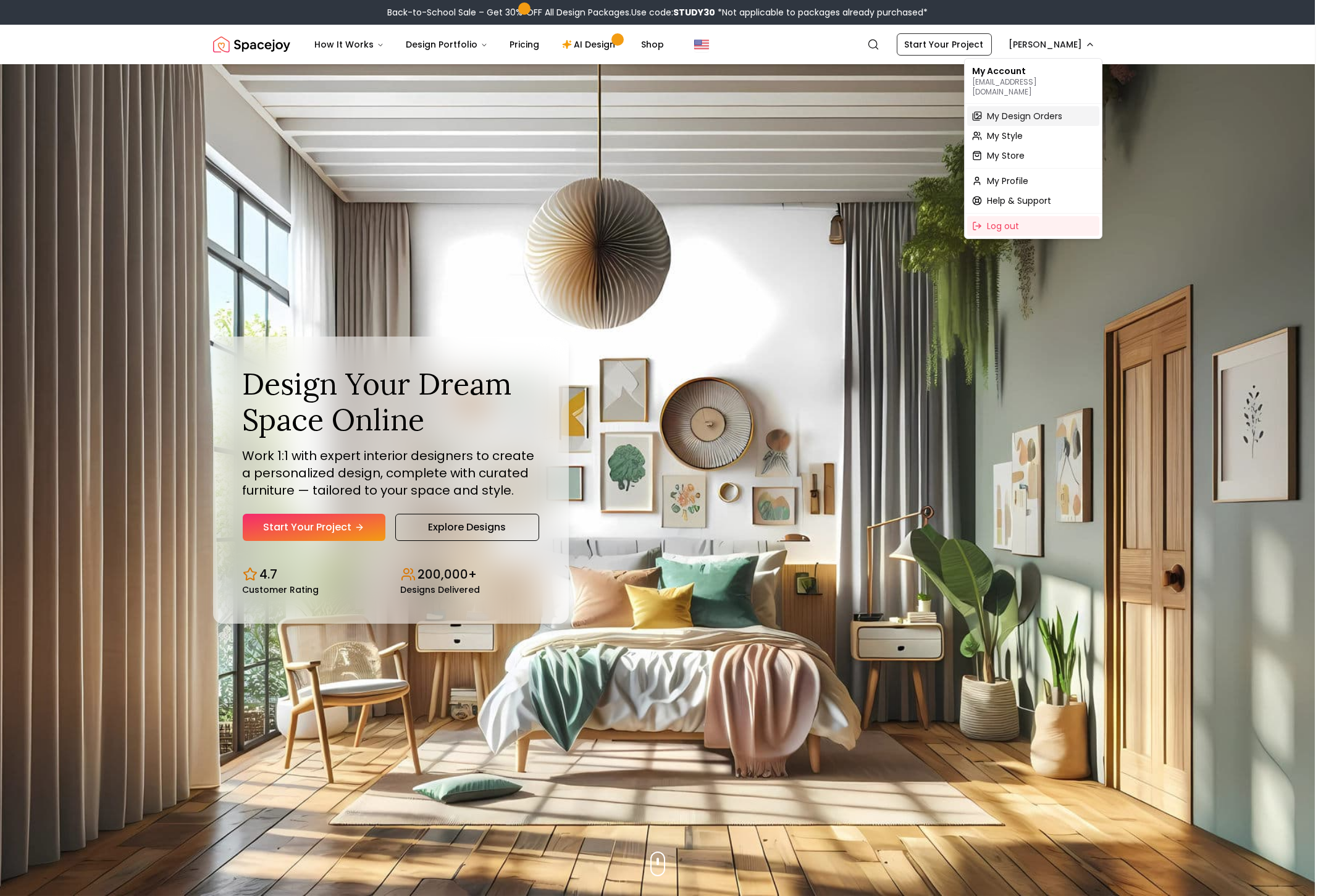
click at [1028, 110] on span "My Design Orders" at bounding box center [1024, 116] width 76 height 12
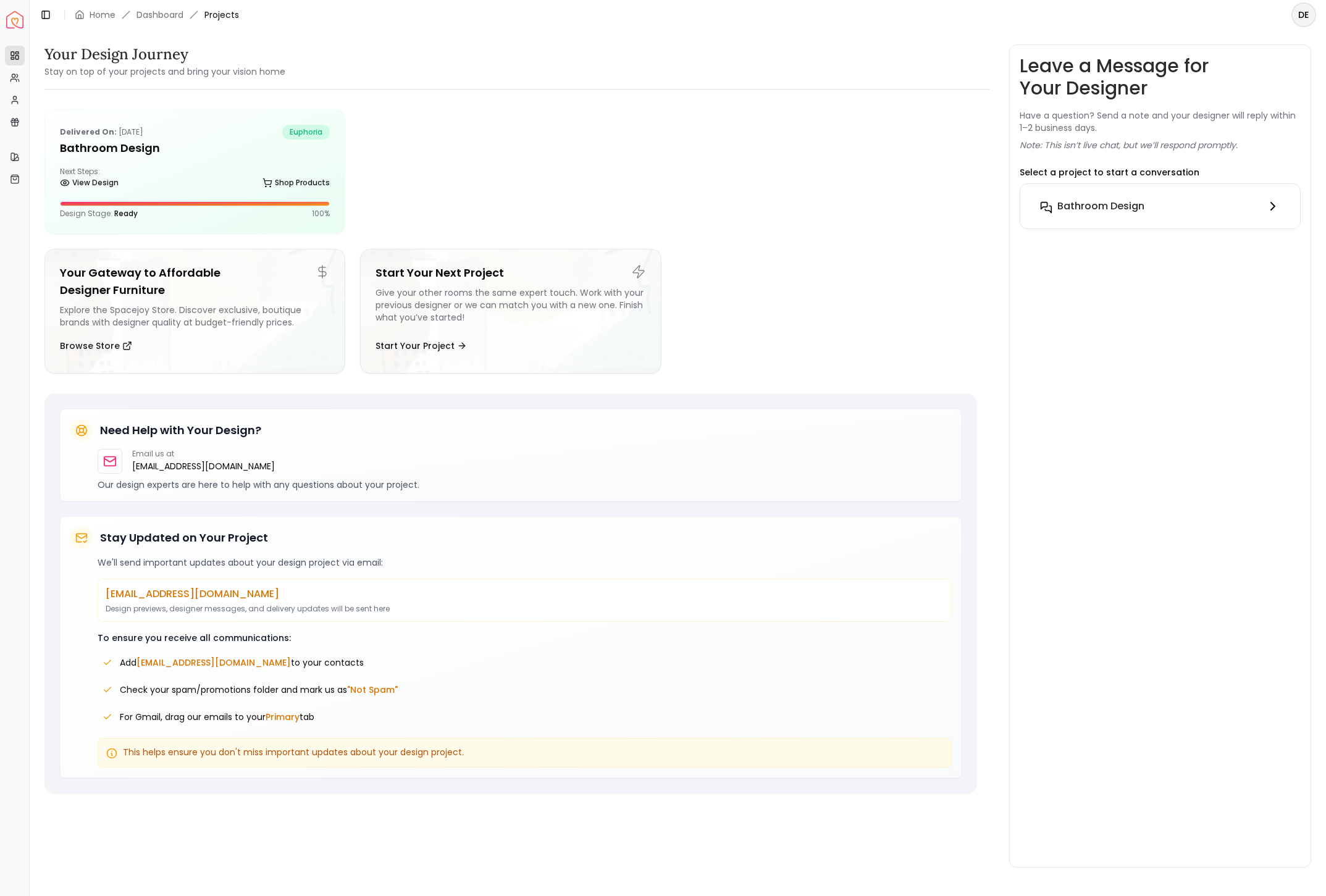
click at [1104, 212] on div "Bathroom Design" at bounding box center [1160, 207] width 240 height 15
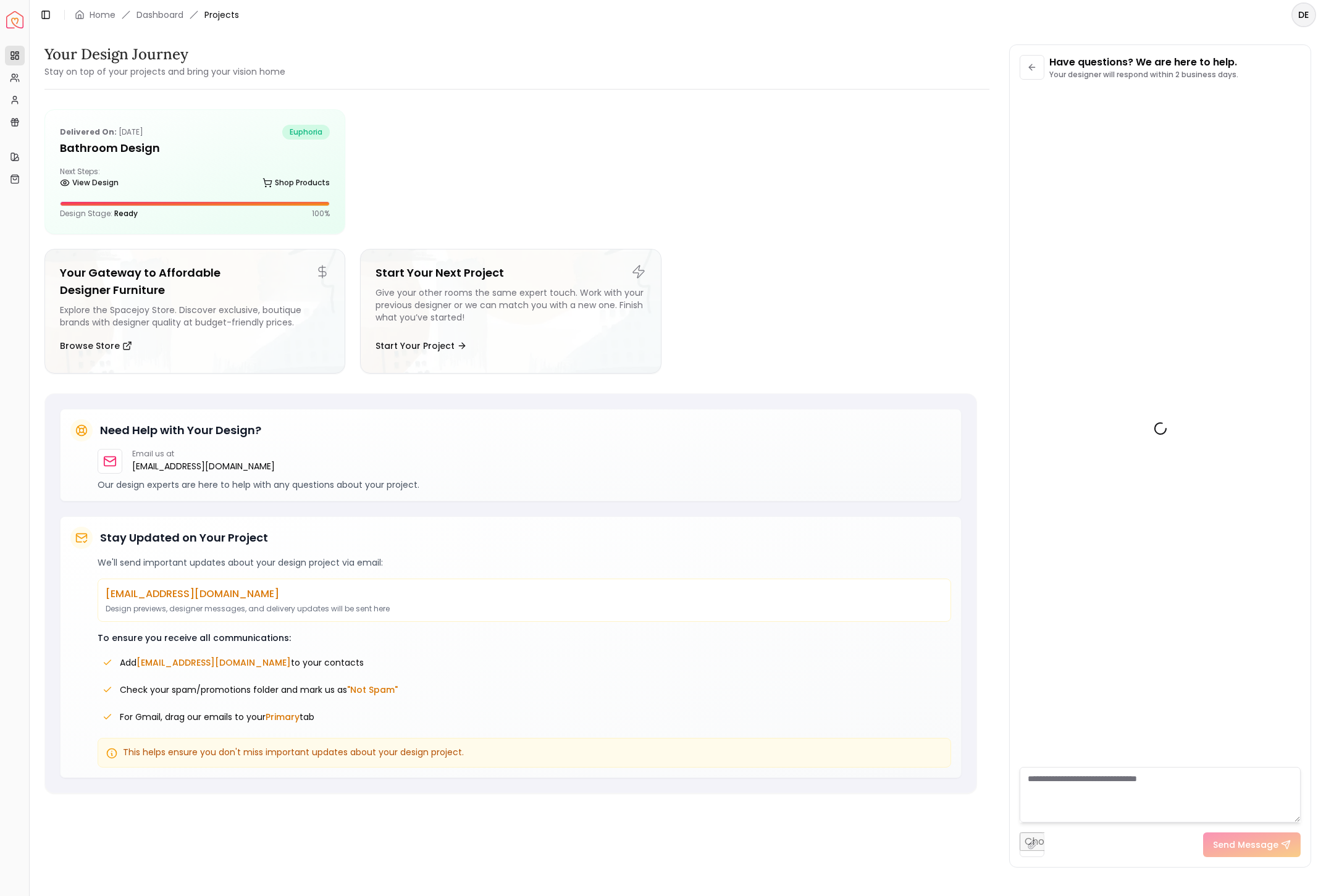
scroll to position [1655, 0]
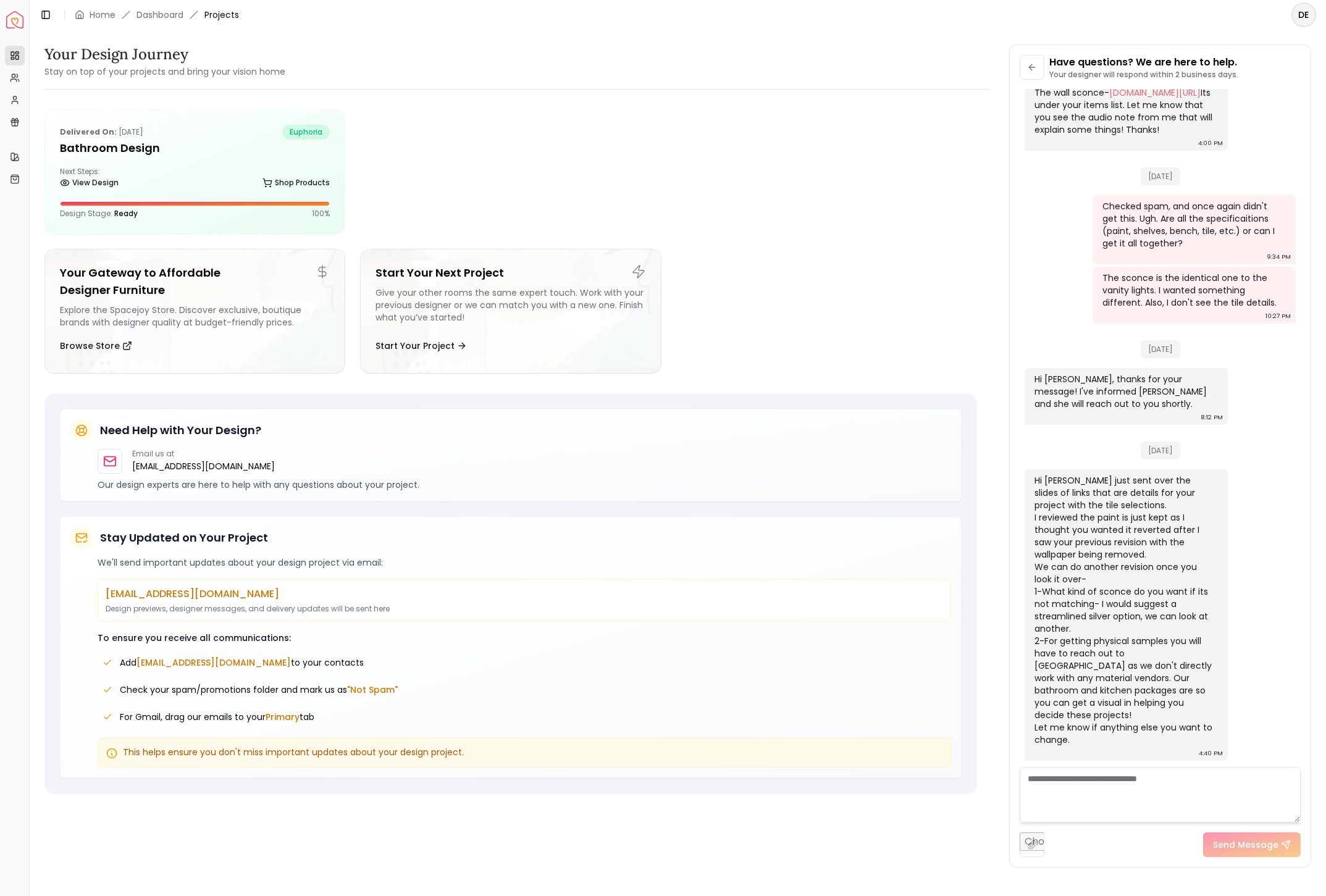
click at [1104, 783] on textarea at bounding box center [1160, 794] width 281 height 55
click at [283, 167] on div "Next Steps: View Design Shop Products" at bounding box center [195, 179] width 270 height 24
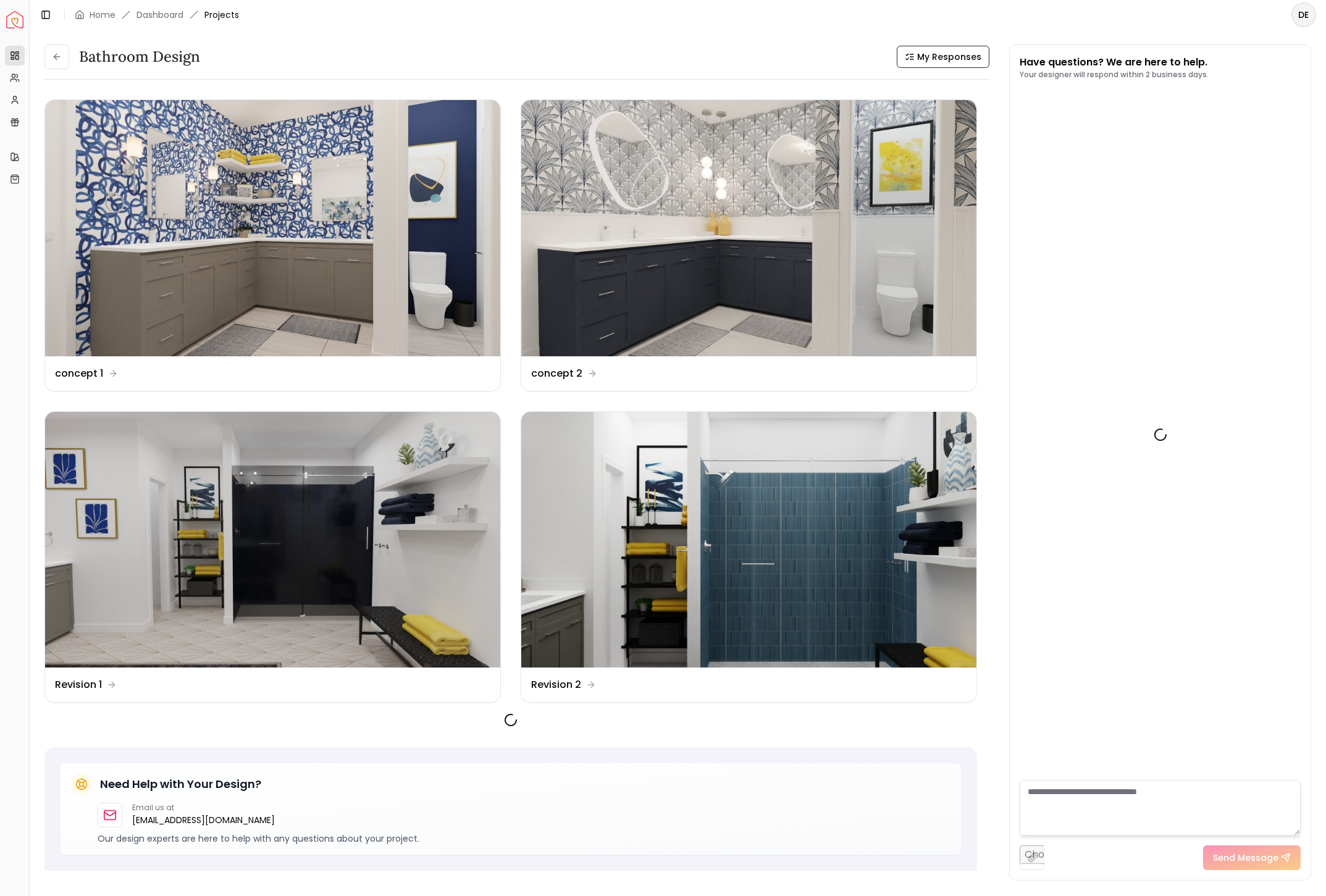
scroll to position [1640, 0]
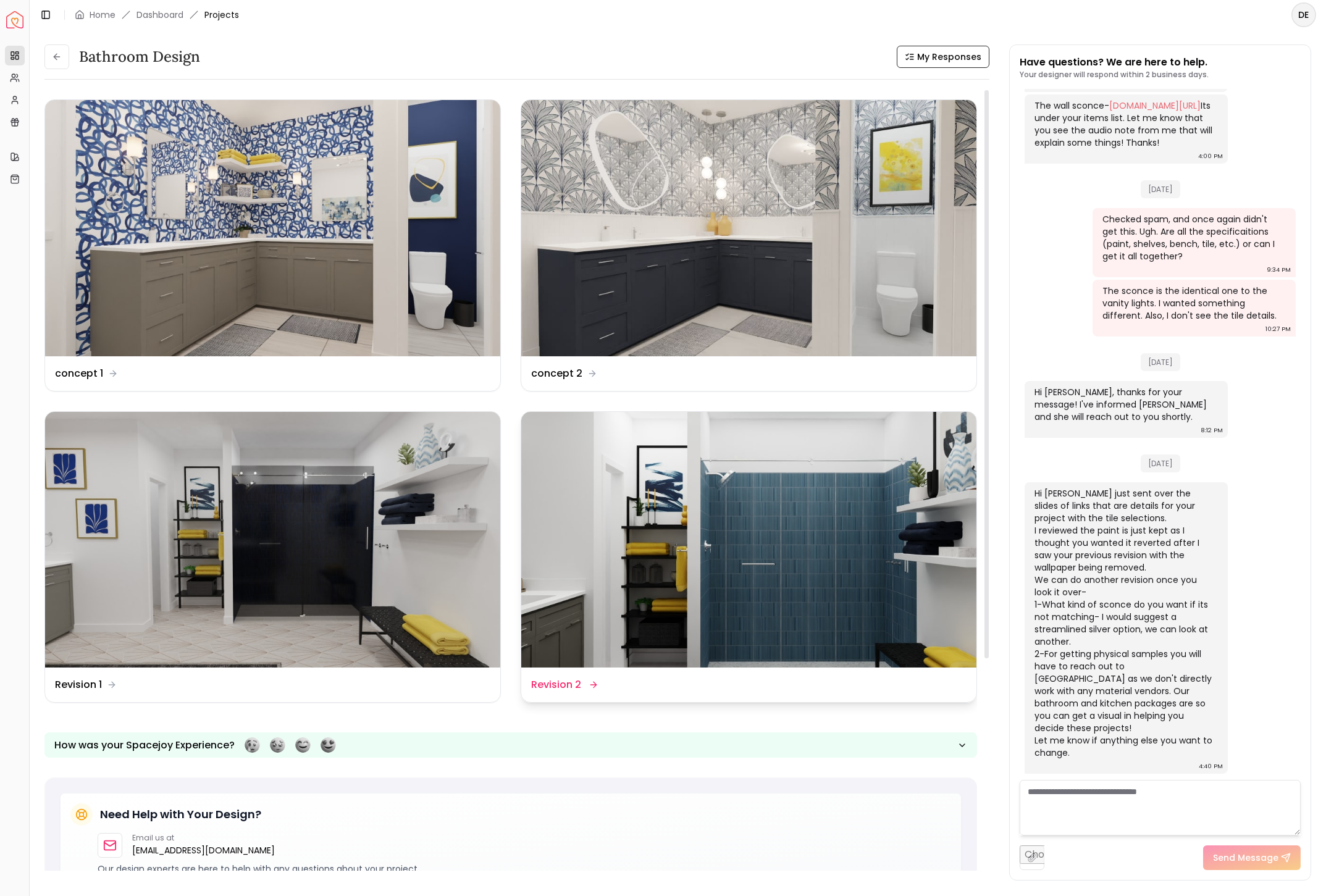
click at [671, 552] on img at bounding box center [748, 541] width 455 height 256
click at [671, 552] on div "Bathroom Design My Responses Bathroom Design My Responses Design Name concept 1…" at bounding box center [678, 456] width 1296 height 853
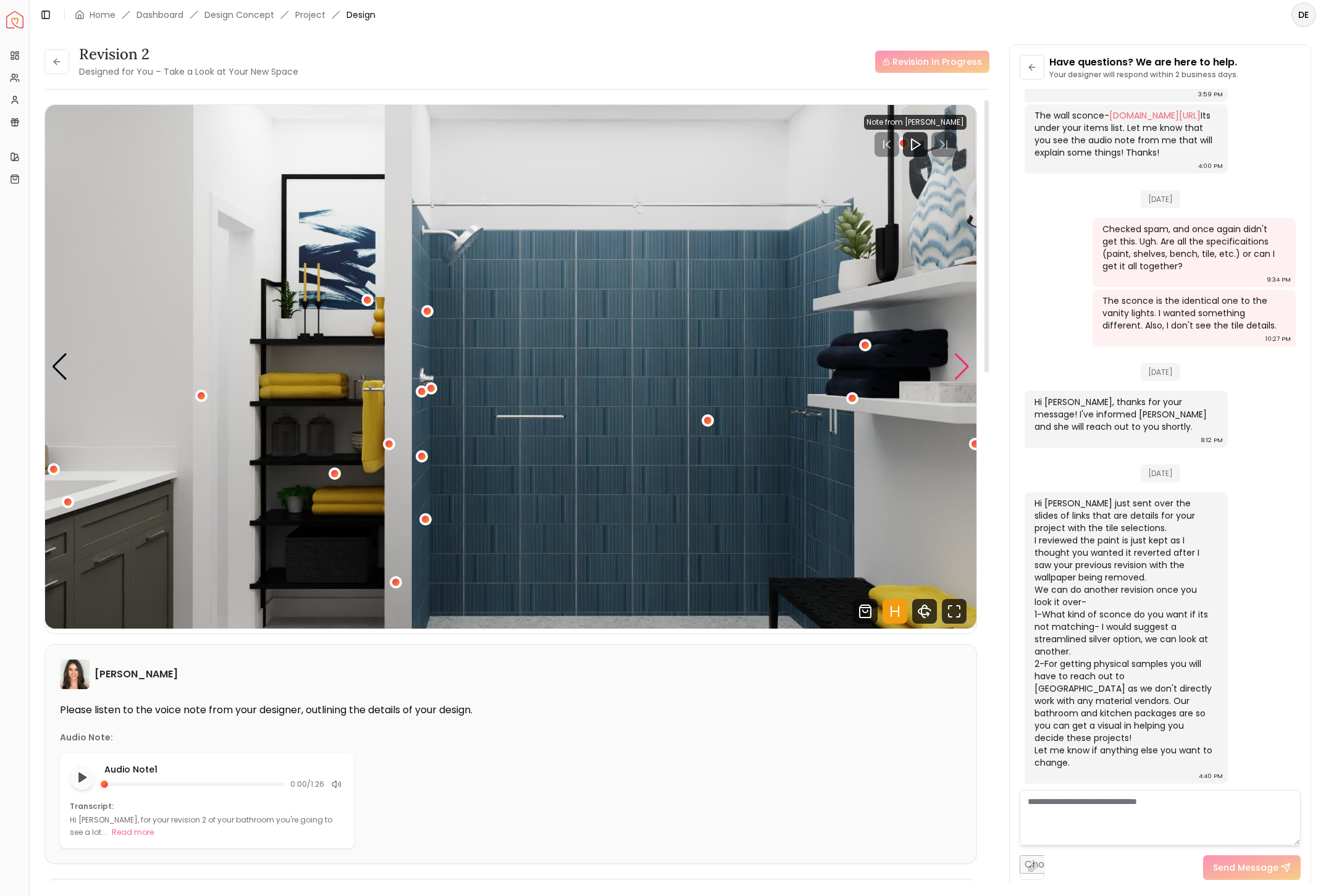
click at [961, 361] on div "Next slide" at bounding box center [962, 367] width 17 height 27
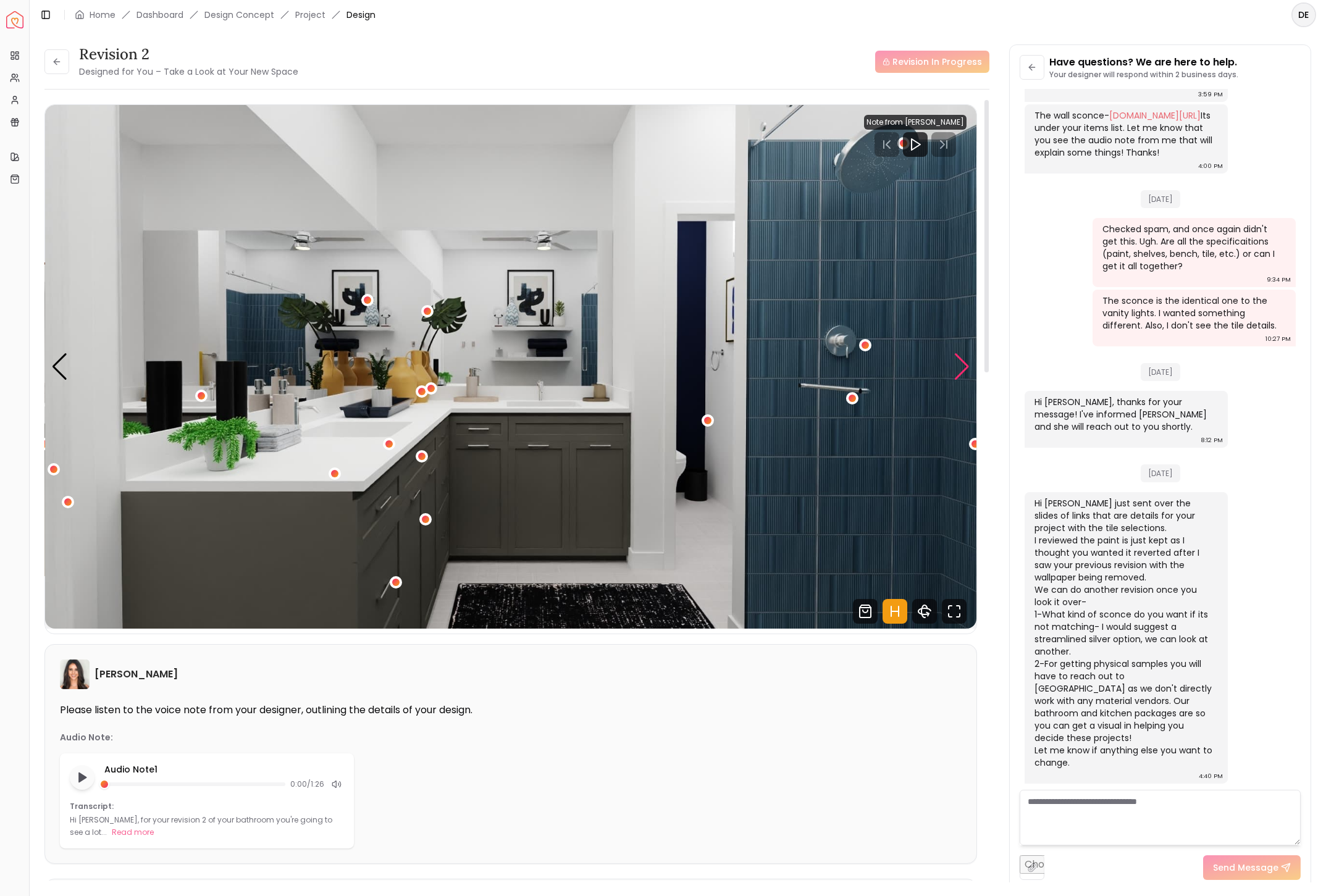
click at [961, 361] on div "Next slide" at bounding box center [962, 367] width 17 height 27
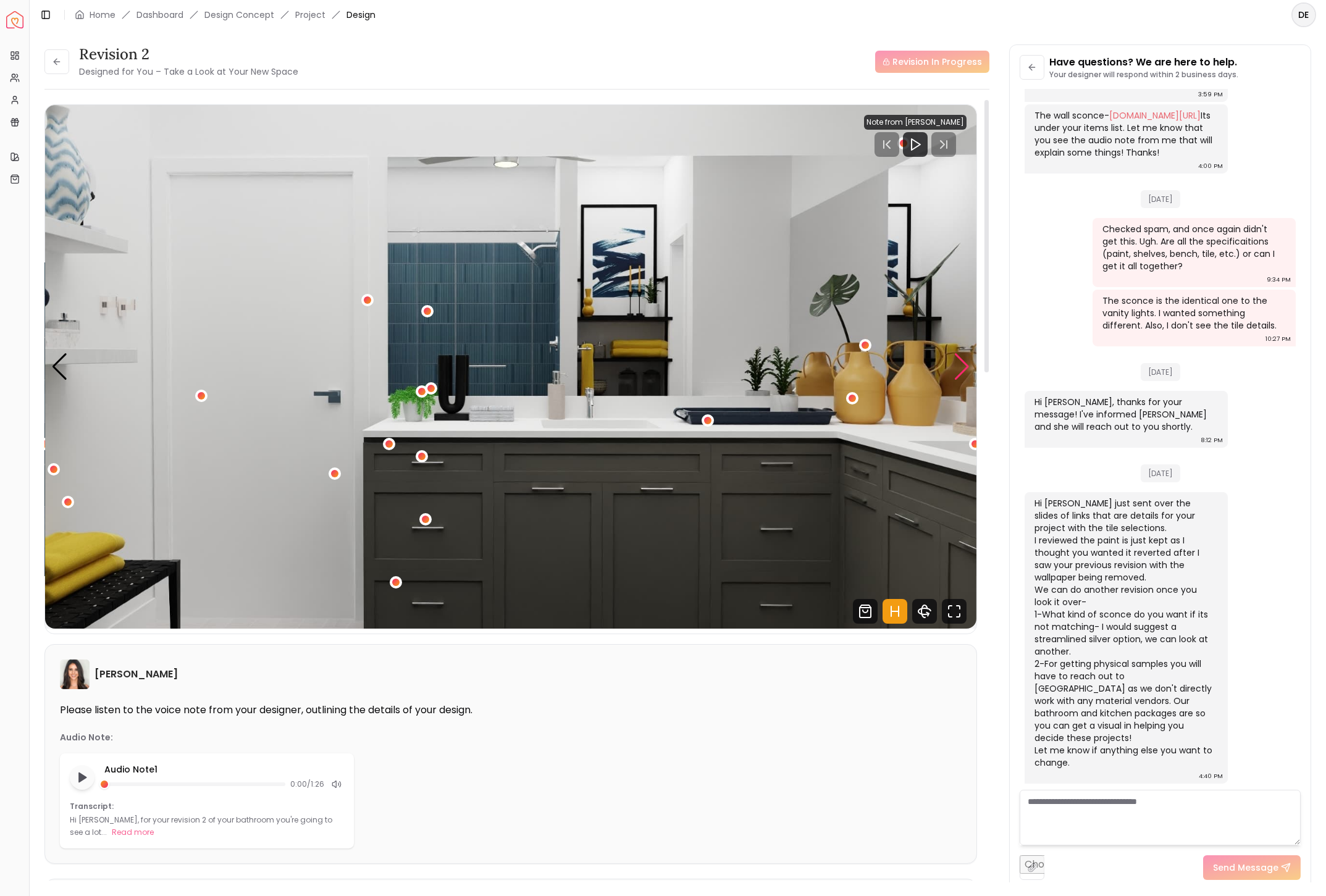
click at [961, 361] on div "Next slide" at bounding box center [962, 367] width 17 height 27
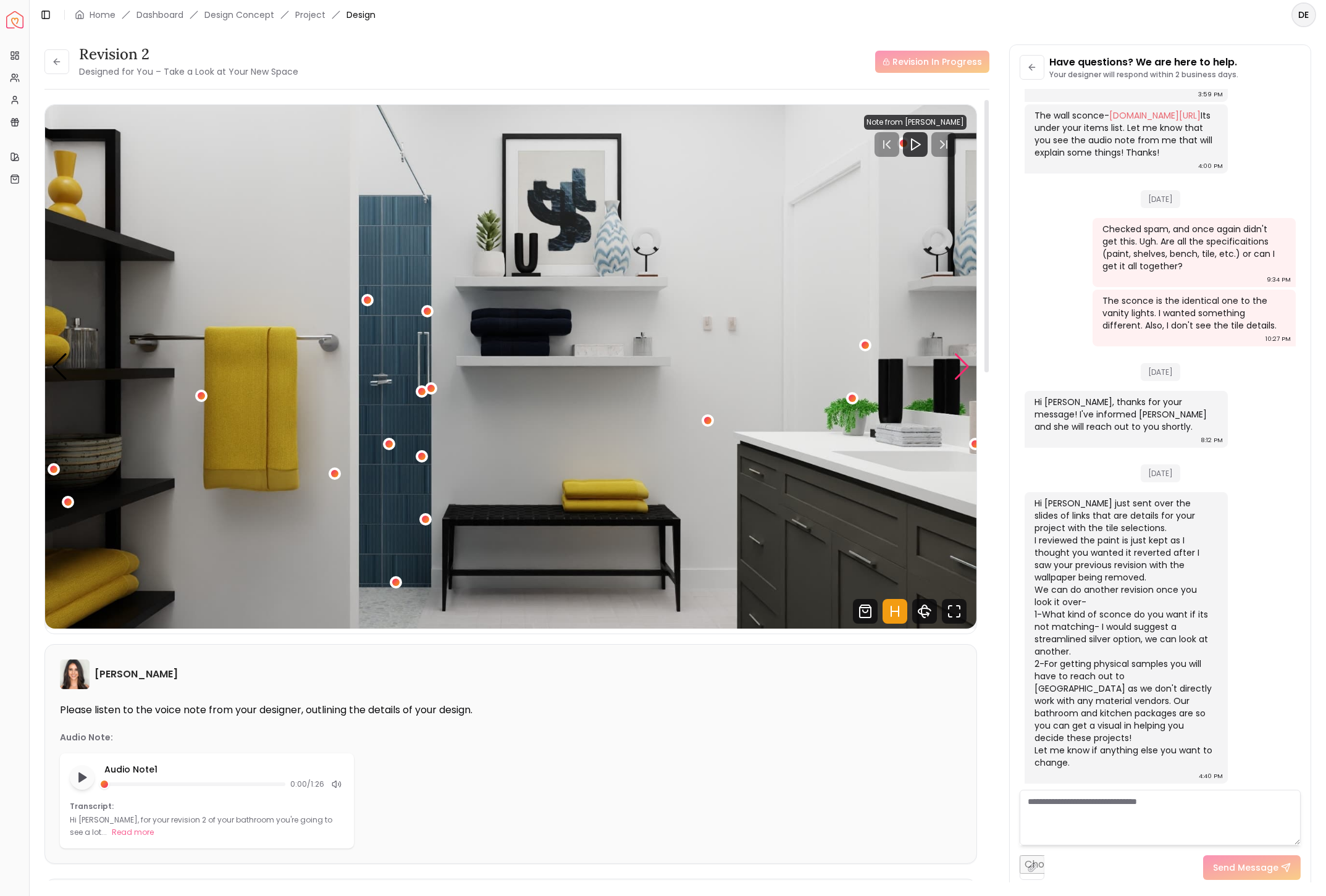
click at [961, 361] on div "Next slide" at bounding box center [962, 367] width 17 height 27
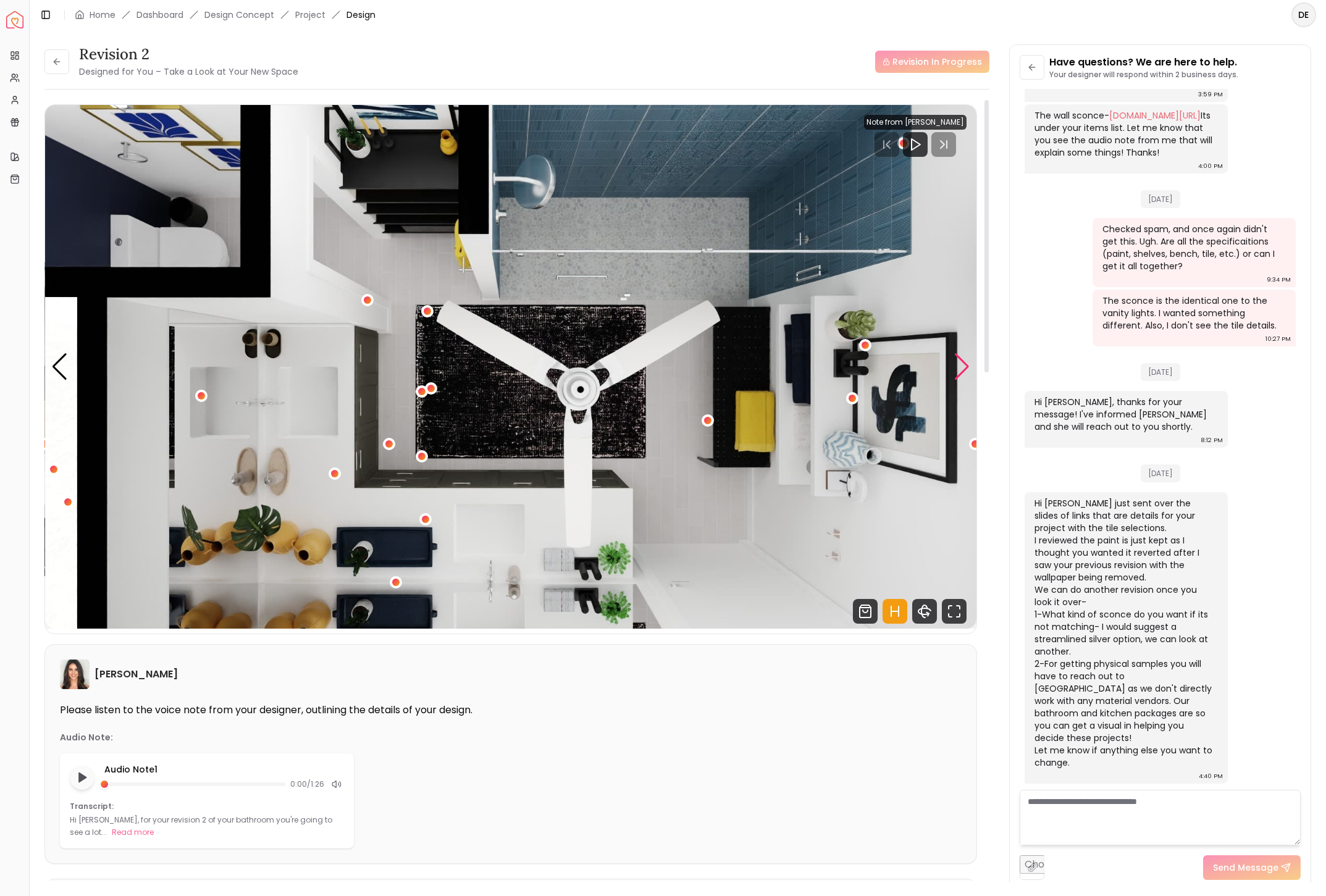
click at [961, 361] on div "Next slide" at bounding box center [962, 367] width 17 height 27
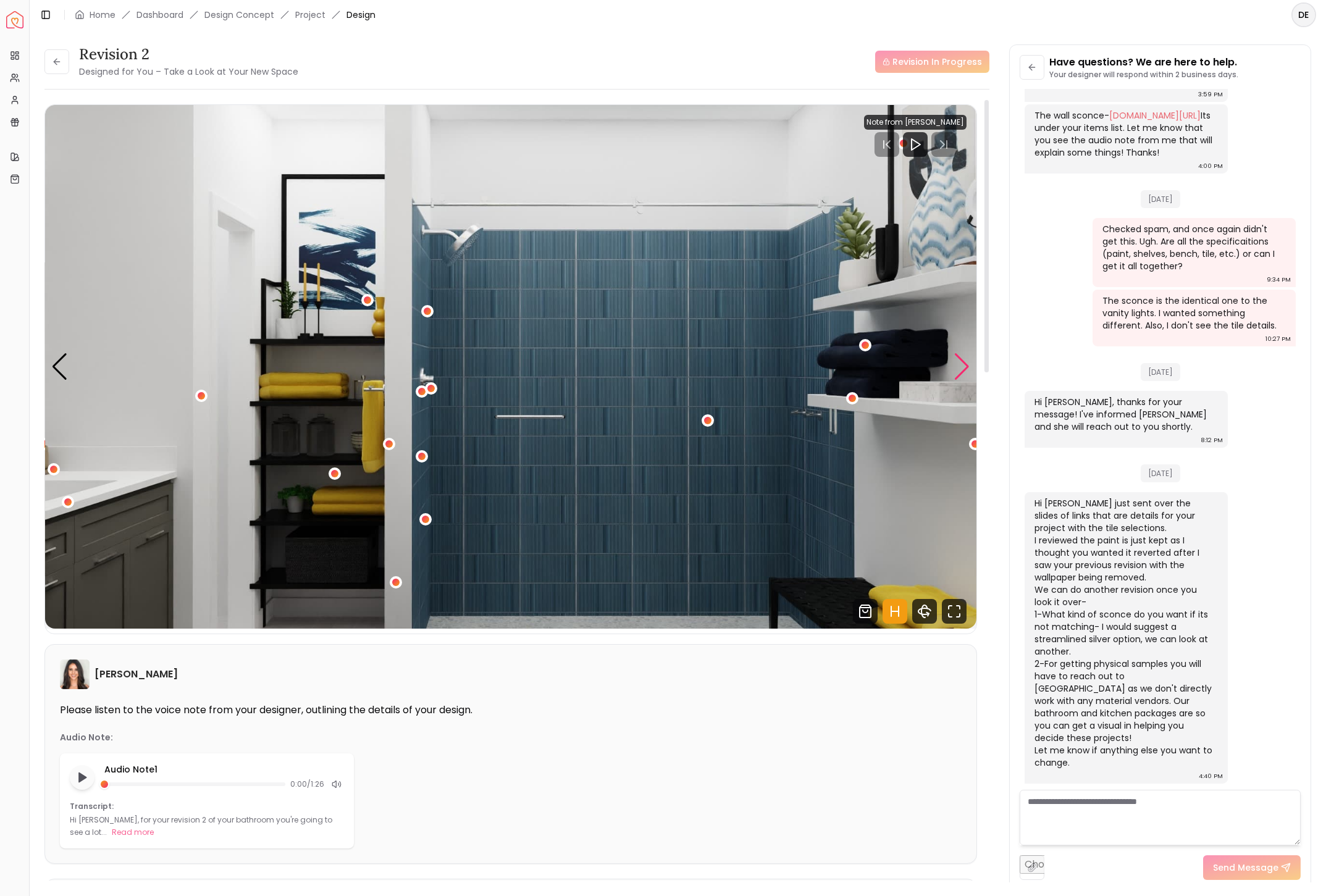
click at [961, 361] on div "Next slide" at bounding box center [962, 367] width 17 height 27
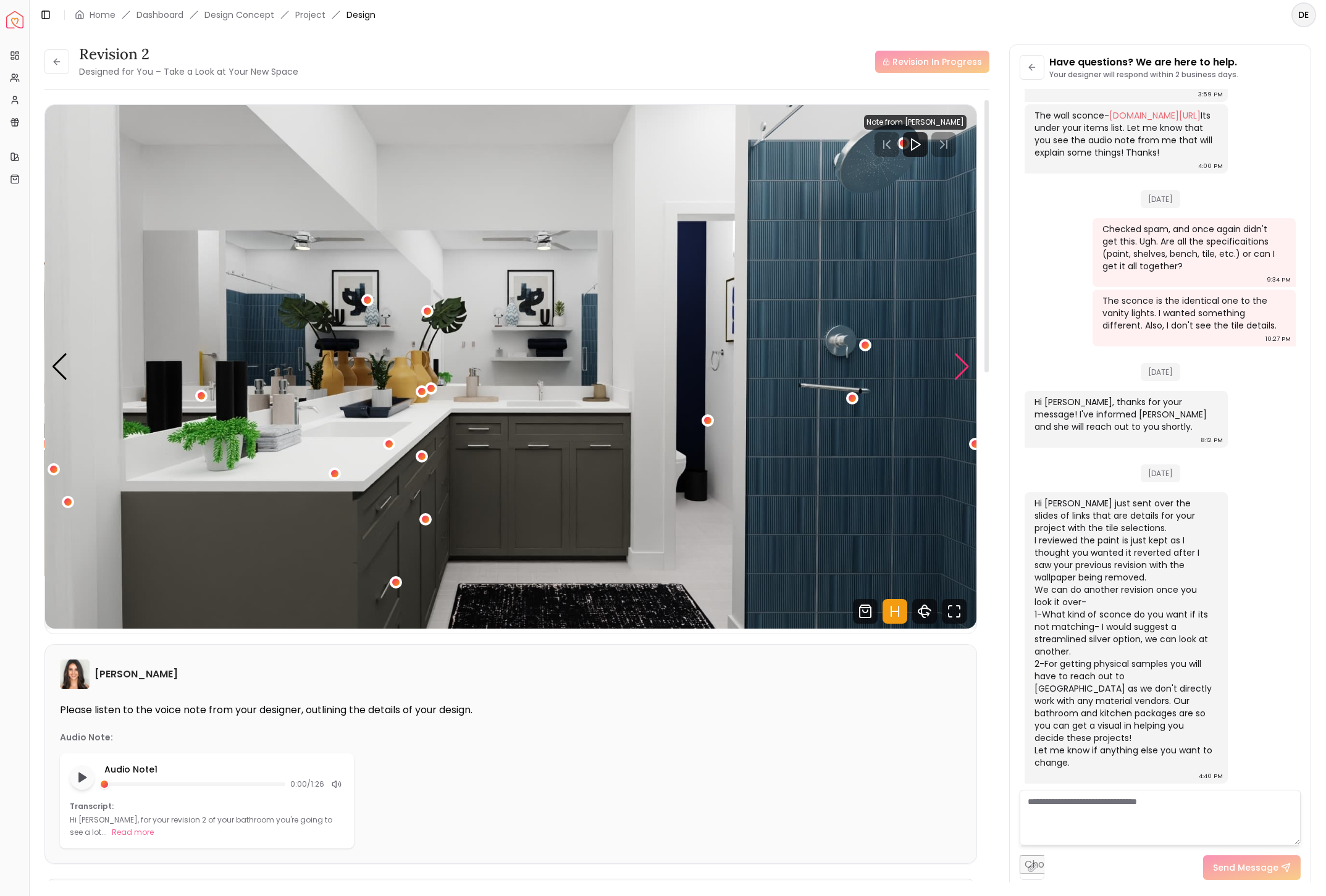
click at [961, 361] on div "Next slide" at bounding box center [962, 367] width 17 height 27
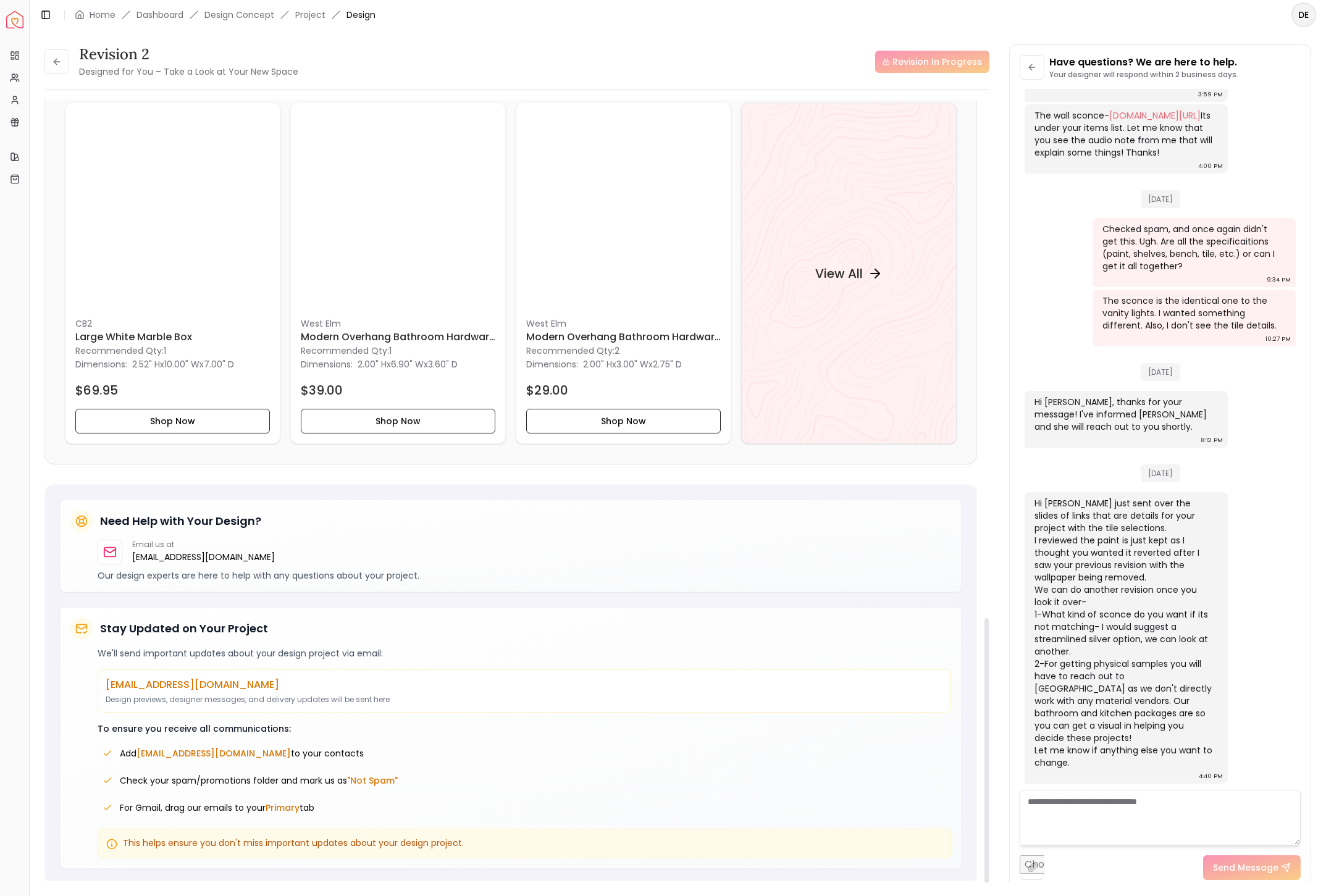
scroll to position [999, 0]
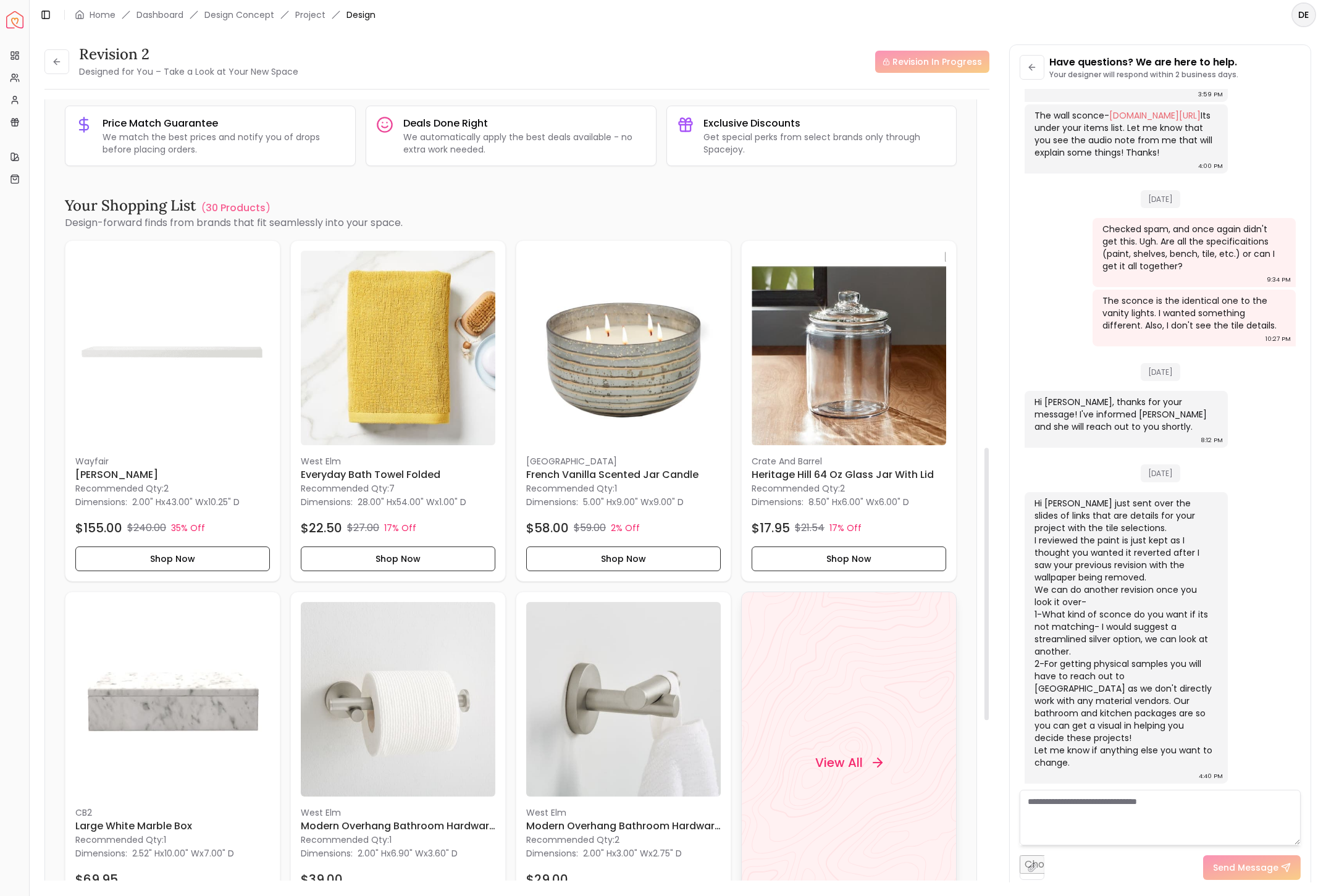
click at [840, 762] on h4 "View All" at bounding box center [839, 762] width 48 height 17
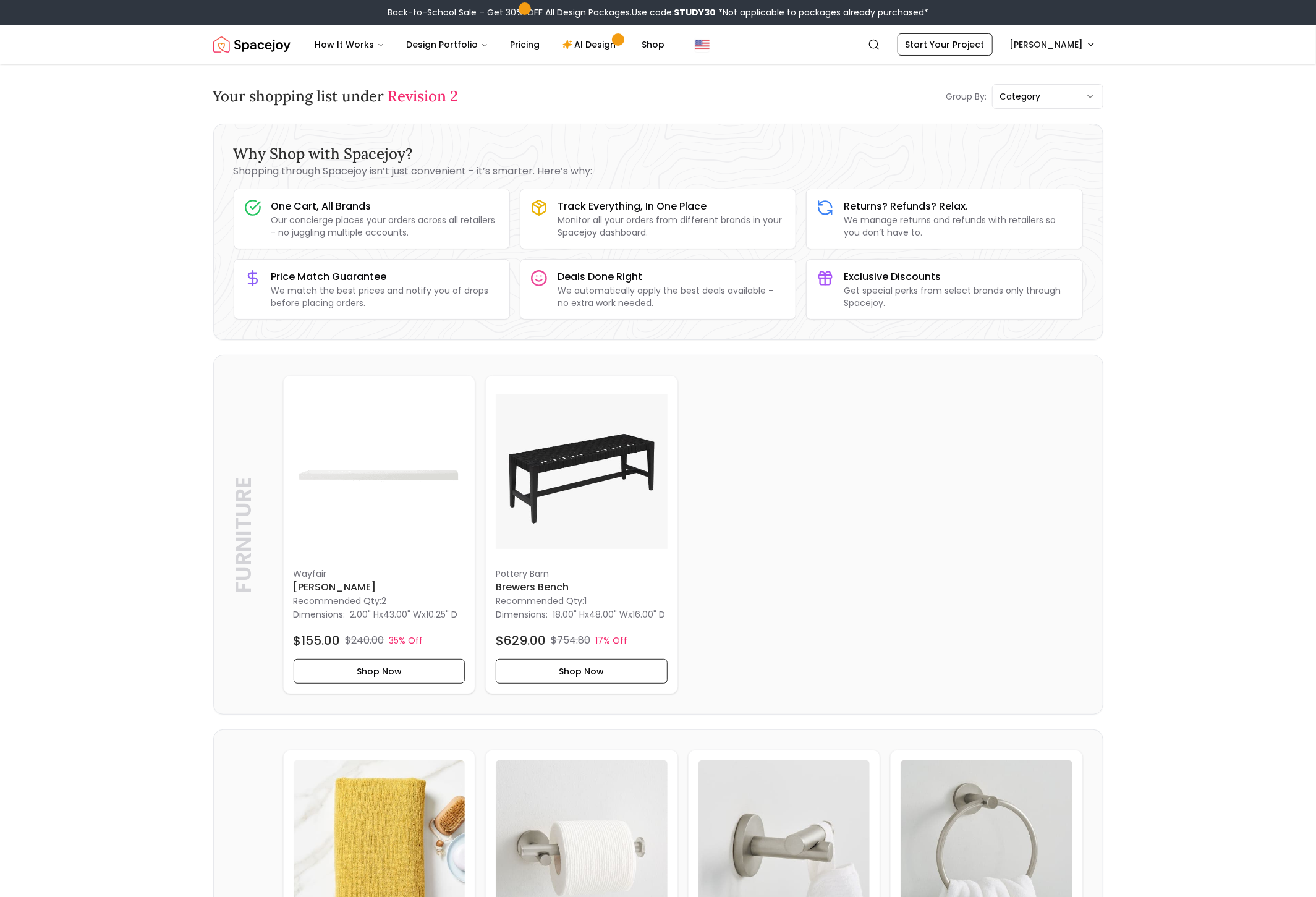
click at [417, 97] on span "Revision 2" at bounding box center [423, 96] width 70 height 19
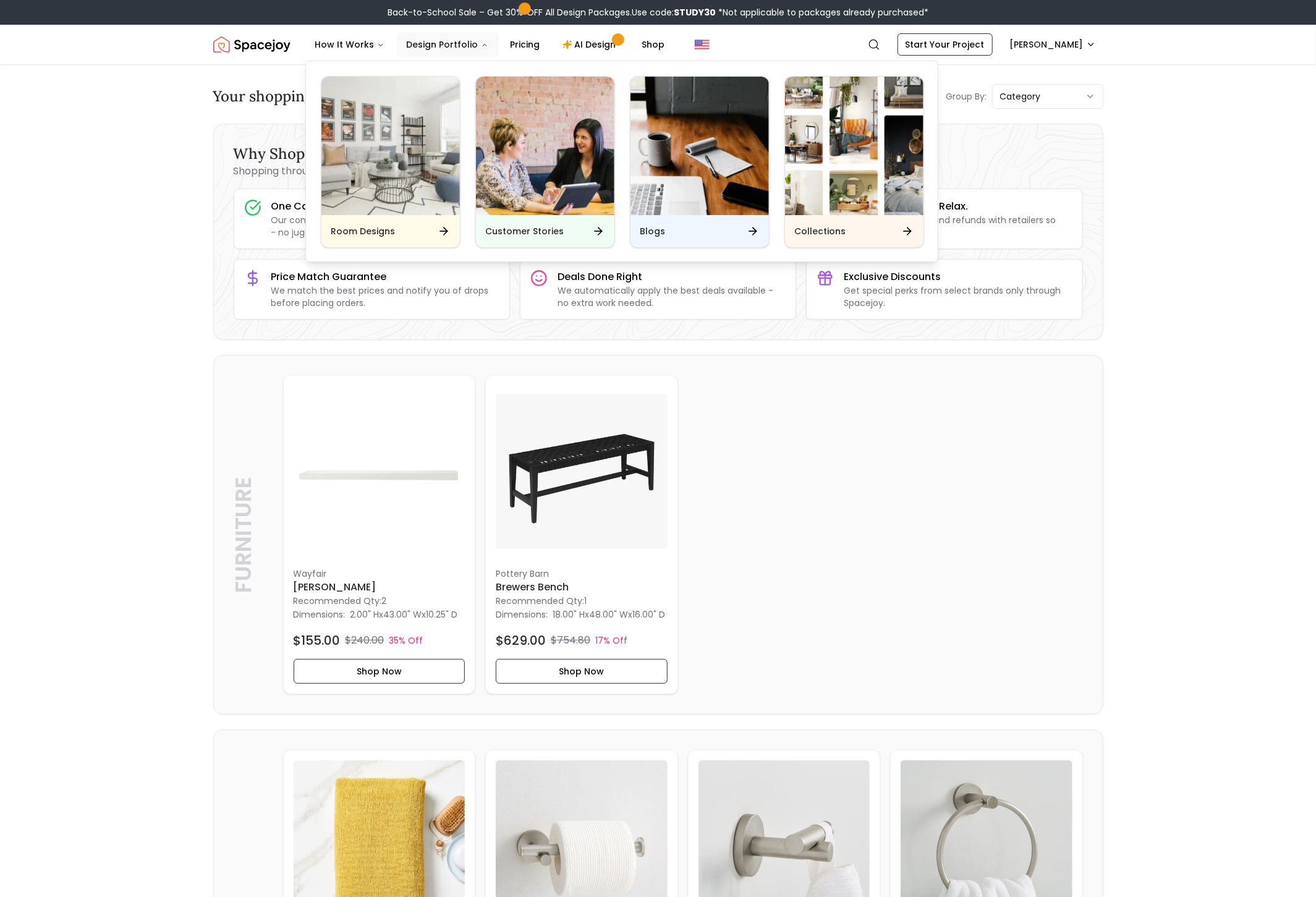
click at [431, 47] on button "Design Portfolio" at bounding box center [447, 44] width 101 height 24
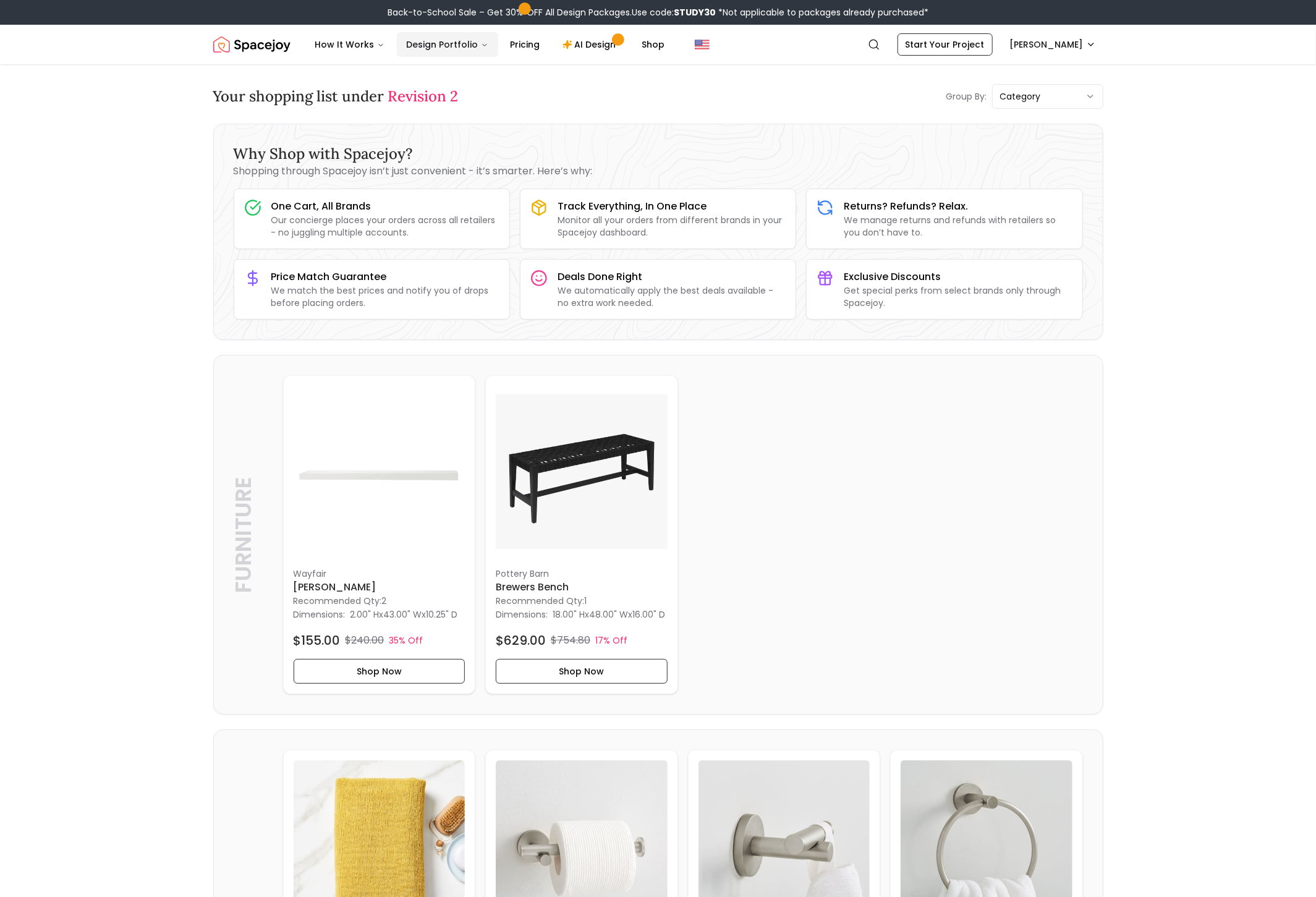
click at [431, 47] on button "Design Portfolio" at bounding box center [447, 44] width 101 height 24
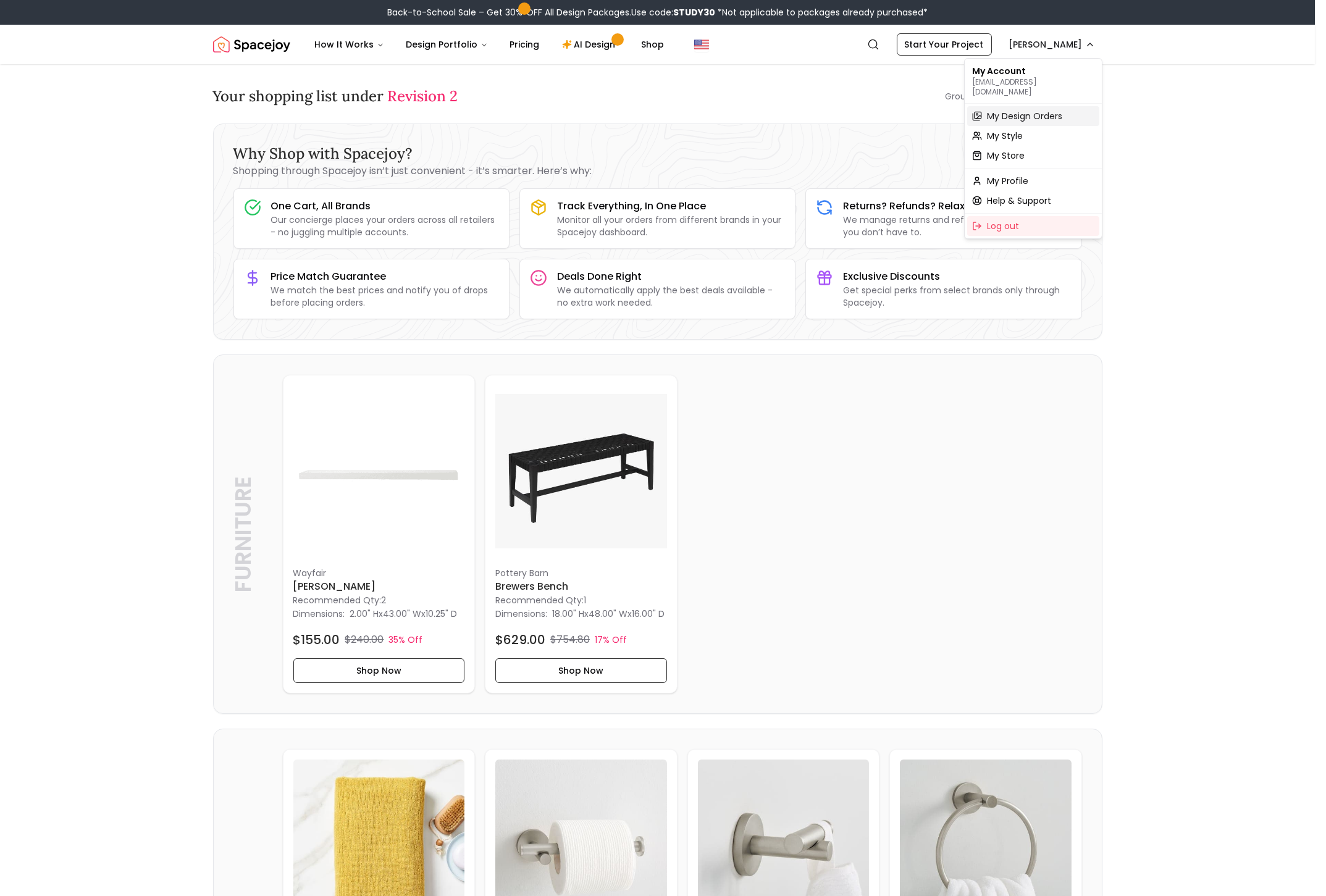
click at [1017, 110] on span "My Design Orders" at bounding box center [1024, 116] width 76 height 12
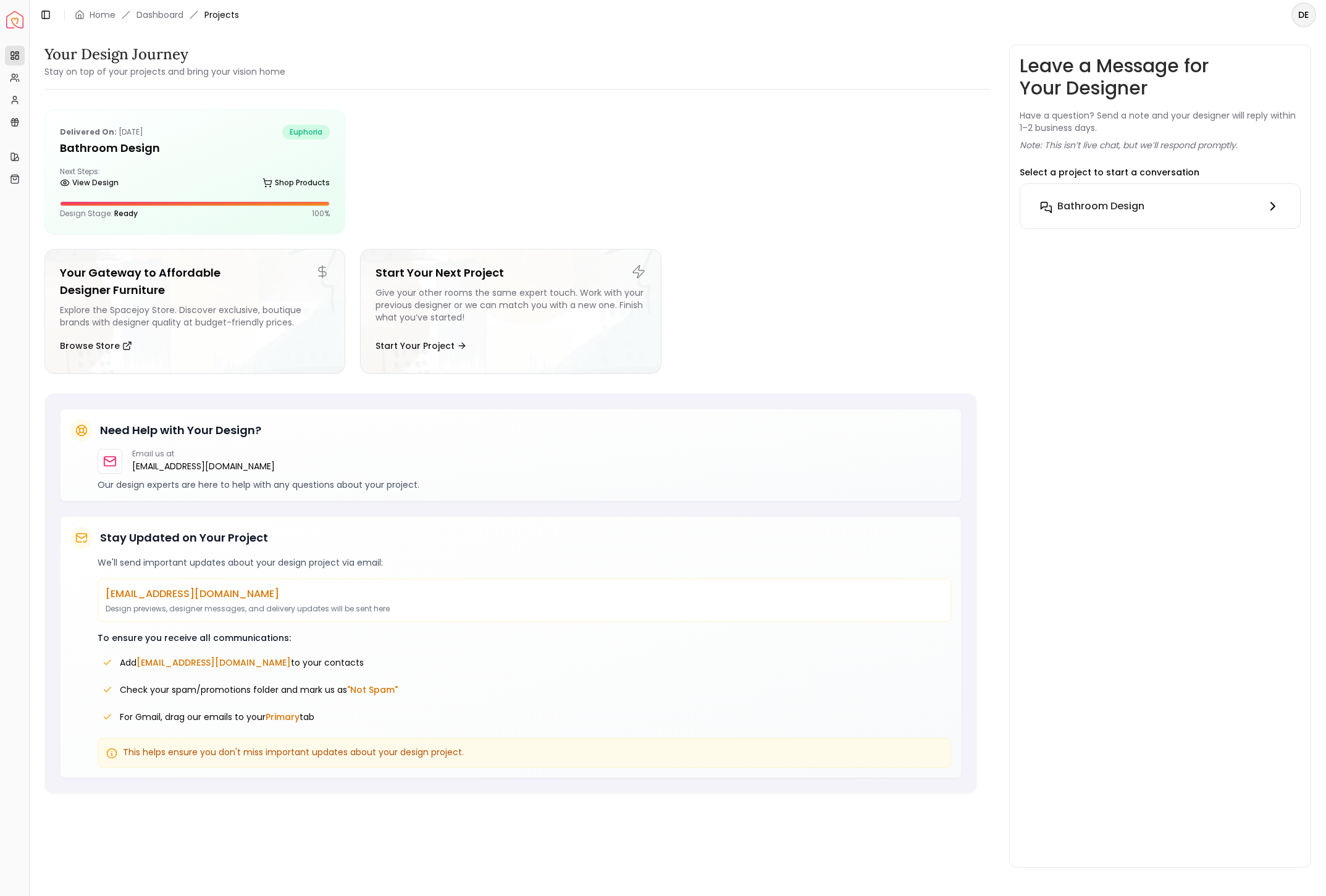
click at [1117, 213] on button "Bathroom Design" at bounding box center [1160, 206] width 260 height 24
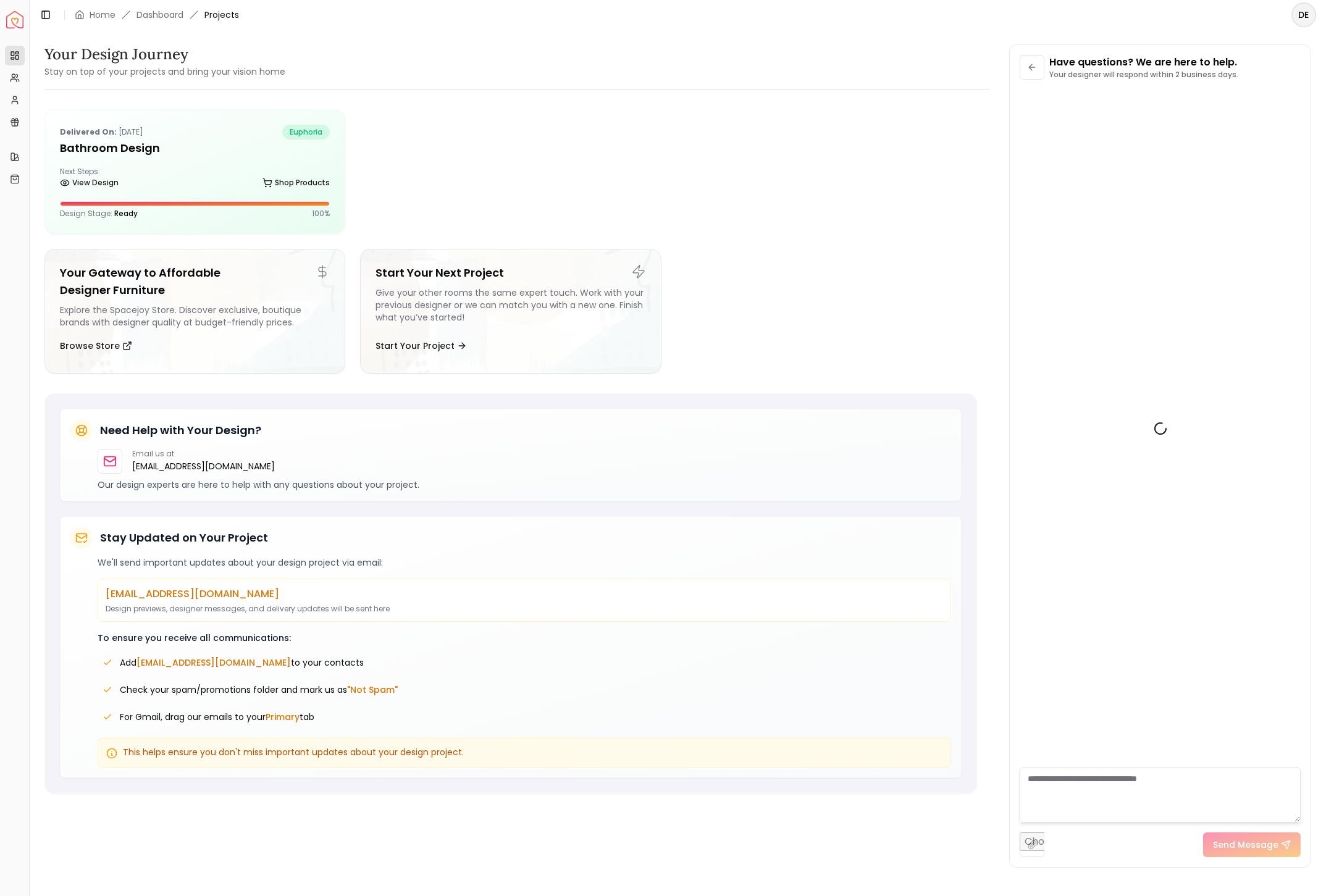
scroll to position [1655, 0]
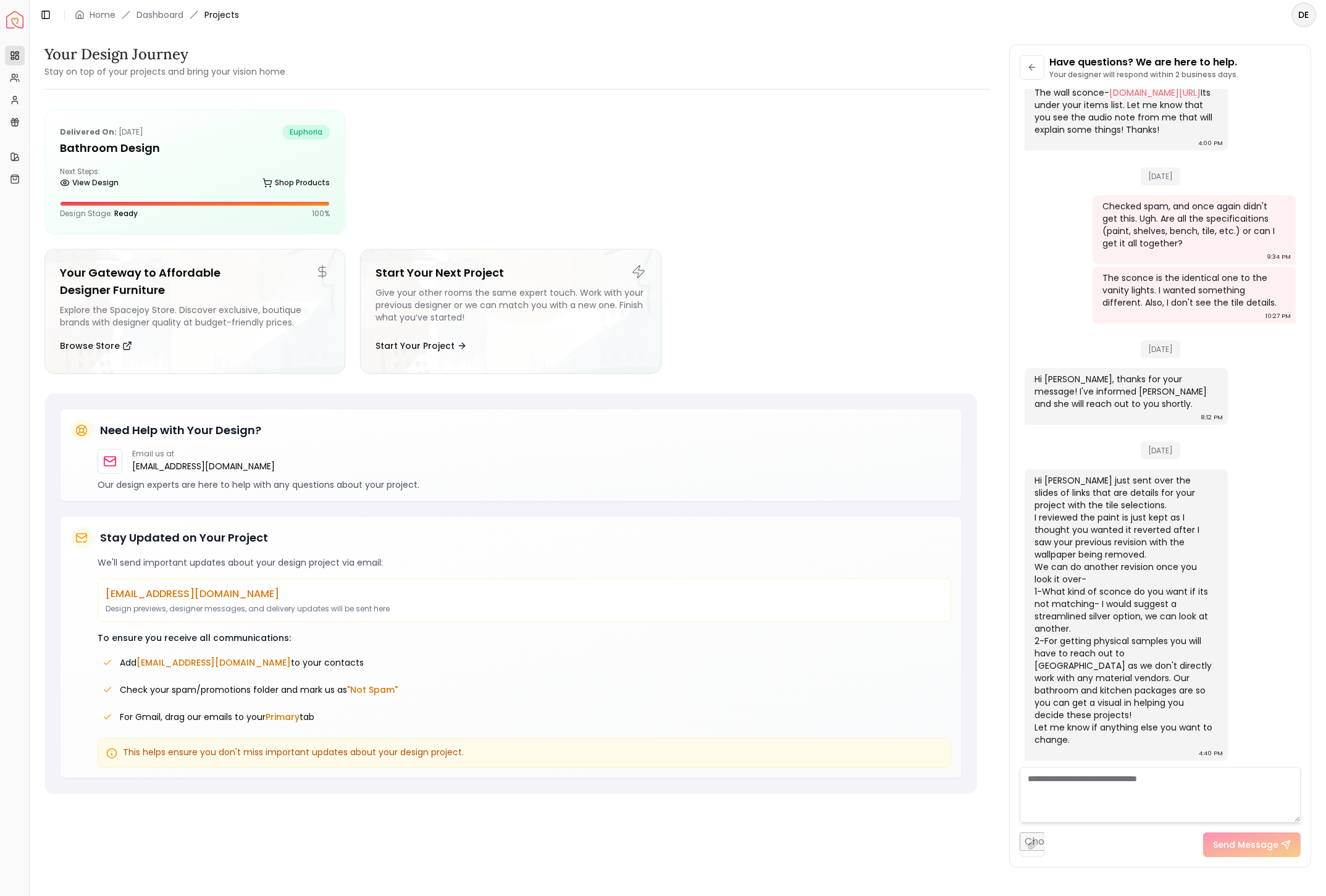
click at [1084, 783] on textarea at bounding box center [1160, 794] width 281 height 55
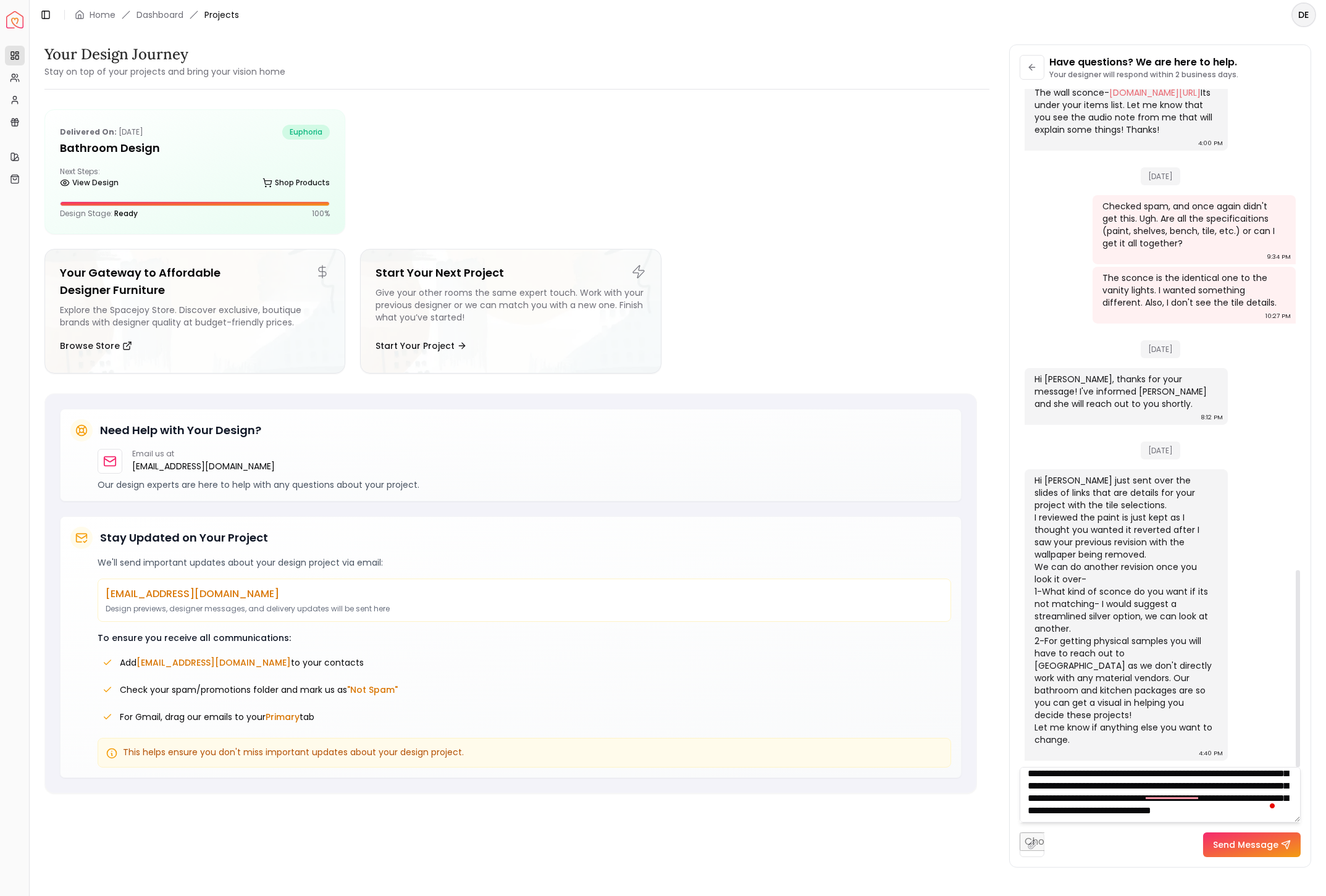
scroll to position [75, 0]
type textarea "**********"
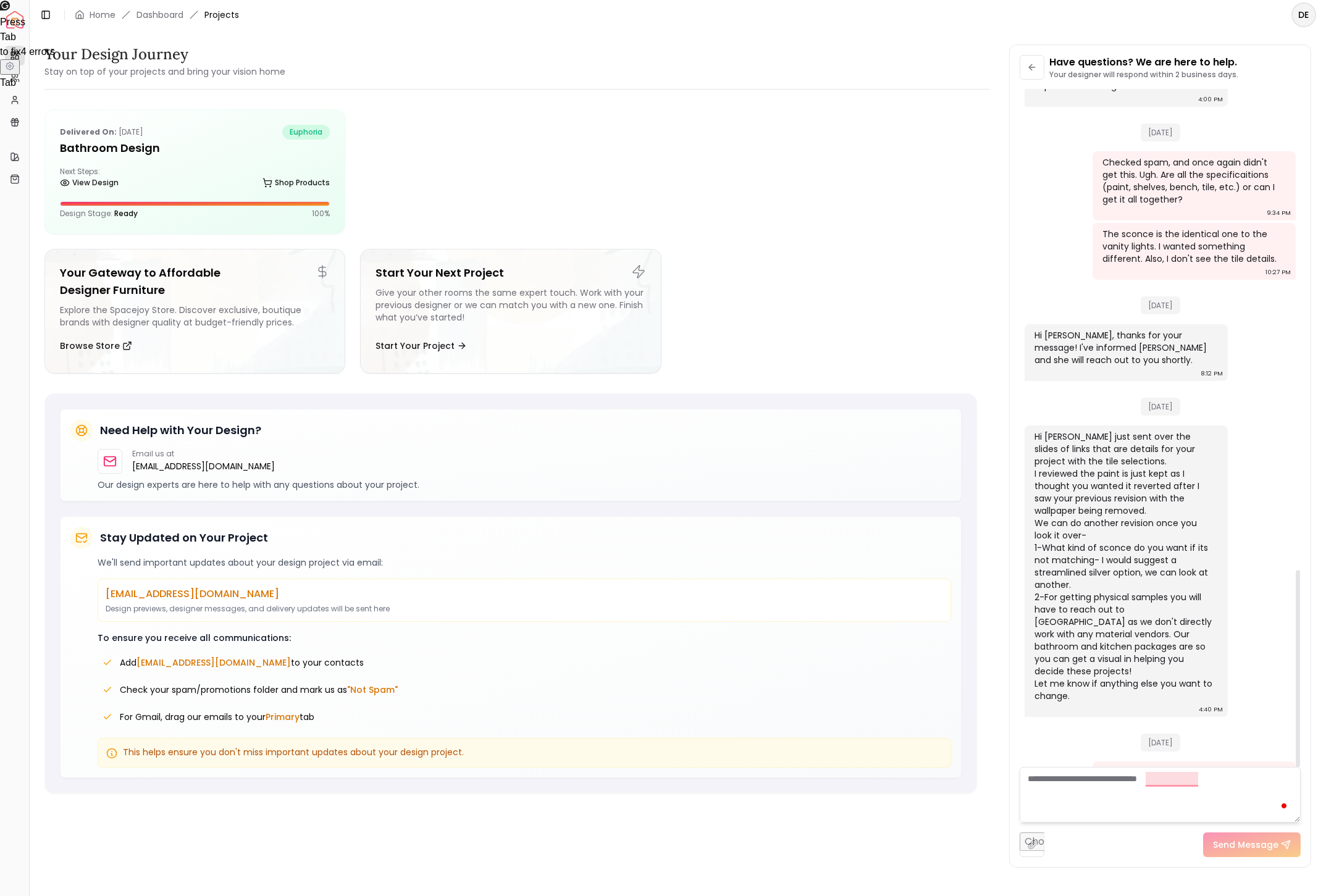
scroll to position [0, 0]
